Goal: Check status

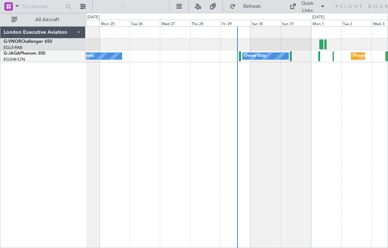
click at [276, 56] on div "Owner Ibiza" at bounding box center [266, 56] width 46 height 6
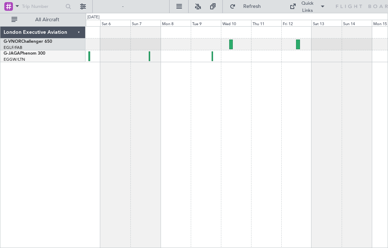
click at [235, 44] on div at bounding box center [237, 44] width 302 height 12
click at [233, 44] on div at bounding box center [231, 45] width 4 height 10
click at [300, 45] on div at bounding box center [237, 44] width 302 height 12
click at [298, 46] on div at bounding box center [298, 45] width 4 height 10
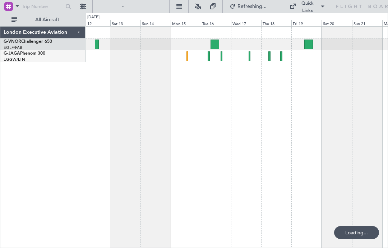
click at [218, 47] on div at bounding box center [215, 45] width 9 height 10
click at [308, 49] on div at bounding box center [237, 44] width 302 height 12
click at [311, 47] on div at bounding box center [308, 45] width 9 height 10
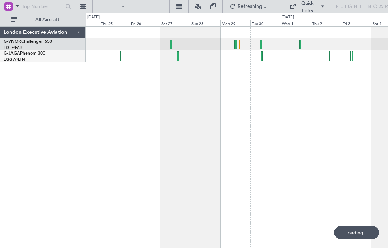
click at [173, 42] on div at bounding box center [237, 44] width 302 height 12
click at [175, 42] on div at bounding box center [237, 44] width 302 height 12
click at [172, 43] on div at bounding box center [171, 45] width 3 height 10
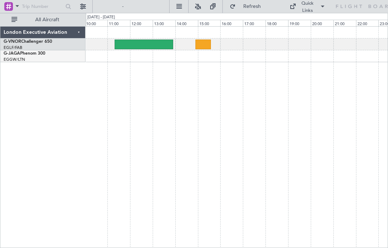
click at [155, 40] on div at bounding box center [144, 45] width 59 height 10
click at [204, 42] on div at bounding box center [203, 45] width 15 height 10
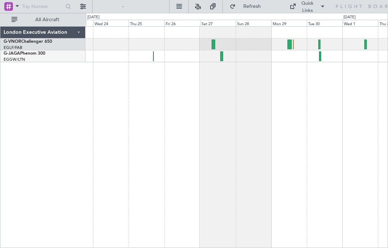
click at [290, 45] on div at bounding box center [290, 45] width 4 height 10
click at [215, 43] on div at bounding box center [237, 44] width 302 height 12
click at [216, 46] on div at bounding box center [237, 44] width 302 height 12
click at [215, 46] on div at bounding box center [214, 45] width 4 height 10
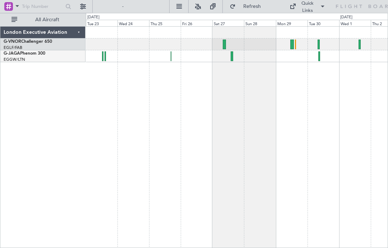
click at [319, 47] on div at bounding box center [319, 45] width 2 height 10
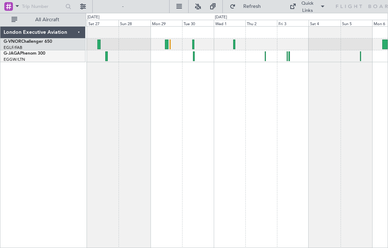
click at [238, 43] on div at bounding box center [237, 44] width 302 height 12
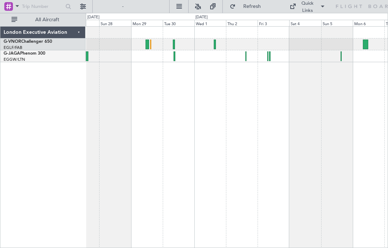
click at [218, 43] on div at bounding box center [237, 44] width 302 height 12
click at [366, 46] on div at bounding box center [365, 45] width 5 height 10
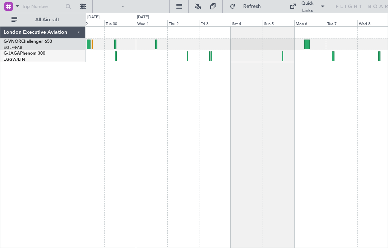
click at [307, 45] on div at bounding box center [306, 45] width 5 height 10
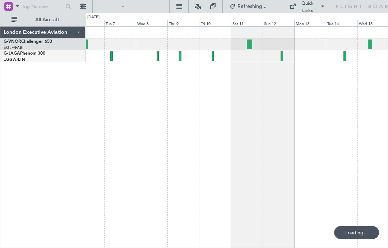
click at [252, 45] on div at bounding box center [249, 45] width 5 height 10
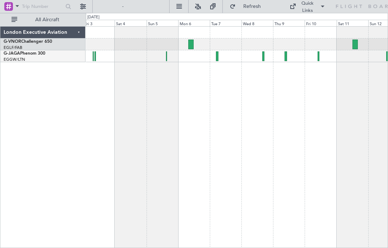
click at [194, 45] on div at bounding box center [237, 44] width 302 height 12
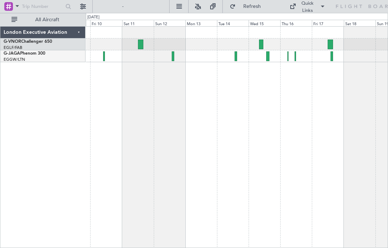
click at [262, 46] on div at bounding box center [261, 45] width 4 height 10
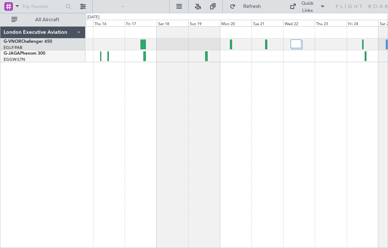
click at [233, 44] on div at bounding box center [237, 44] width 302 height 12
click at [234, 48] on div at bounding box center [237, 44] width 302 height 12
click at [231, 46] on div at bounding box center [231, 45] width 2 height 10
click at [298, 46] on div at bounding box center [296, 44] width 11 height 9
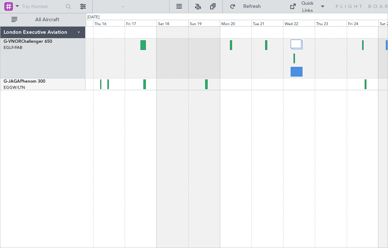
click at [299, 46] on div at bounding box center [296, 44] width 11 height 9
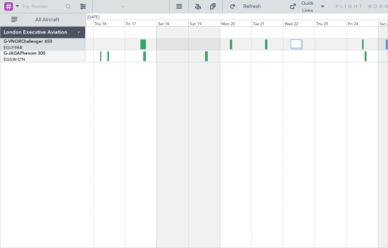
click at [299, 47] on div at bounding box center [296, 44] width 11 height 9
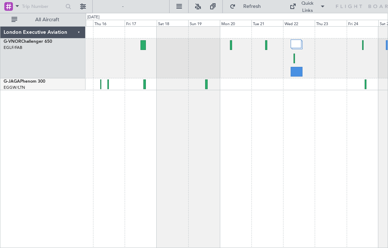
click at [295, 60] on div at bounding box center [237, 58] width 302 height 40
click at [296, 58] on div at bounding box center [237, 58] width 302 height 40
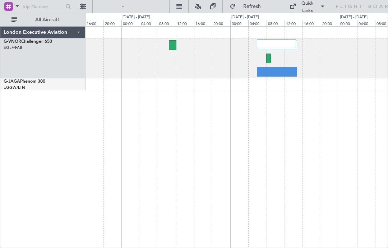
click at [306, 61] on div at bounding box center [237, 58] width 302 height 40
click at [269, 62] on div at bounding box center [268, 59] width 5 height 10
click at [292, 72] on div "14:50 Z" at bounding box center [286, 74] width 18 height 5
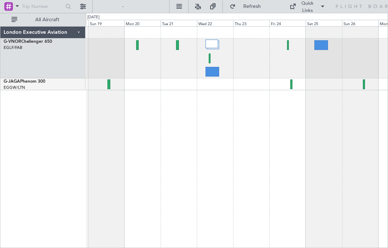
click at [293, 150] on div at bounding box center [237, 137] width 302 height 222
click at [288, 45] on div at bounding box center [288, 45] width 2 height 10
click at [324, 44] on div at bounding box center [321, 45] width 14 height 10
click at [289, 47] on div at bounding box center [237, 58] width 302 height 40
click at [288, 46] on div at bounding box center [288, 45] width 2 height 10
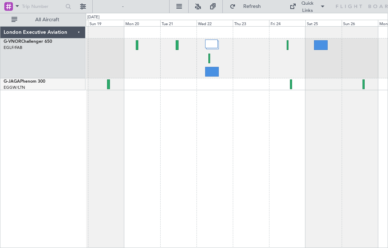
click at [214, 43] on div at bounding box center [211, 44] width 13 height 9
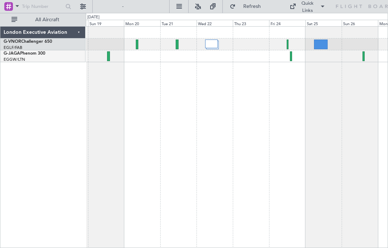
click at [211, 45] on div at bounding box center [211, 44] width 13 height 9
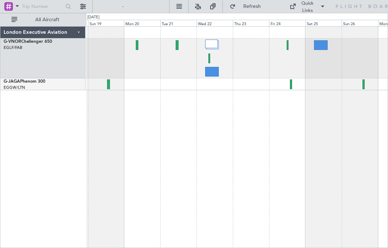
click at [211, 59] on div at bounding box center [237, 58] width 302 height 40
click at [212, 73] on div at bounding box center [212, 72] width 14 height 10
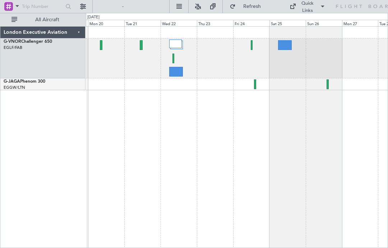
click at [255, 104] on div at bounding box center [237, 137] width 302 height 222
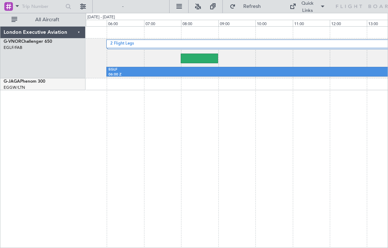
click at [200, 54] on div at bounding box center [199, 59] width 37 height 10
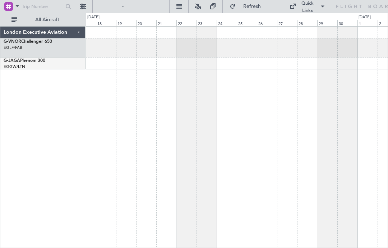
click at [229, 5] on button "Refresh" at bounding box center [247, 7] width 43 height 12
